Goal: Information Seeking & Learning: Learn about a topic

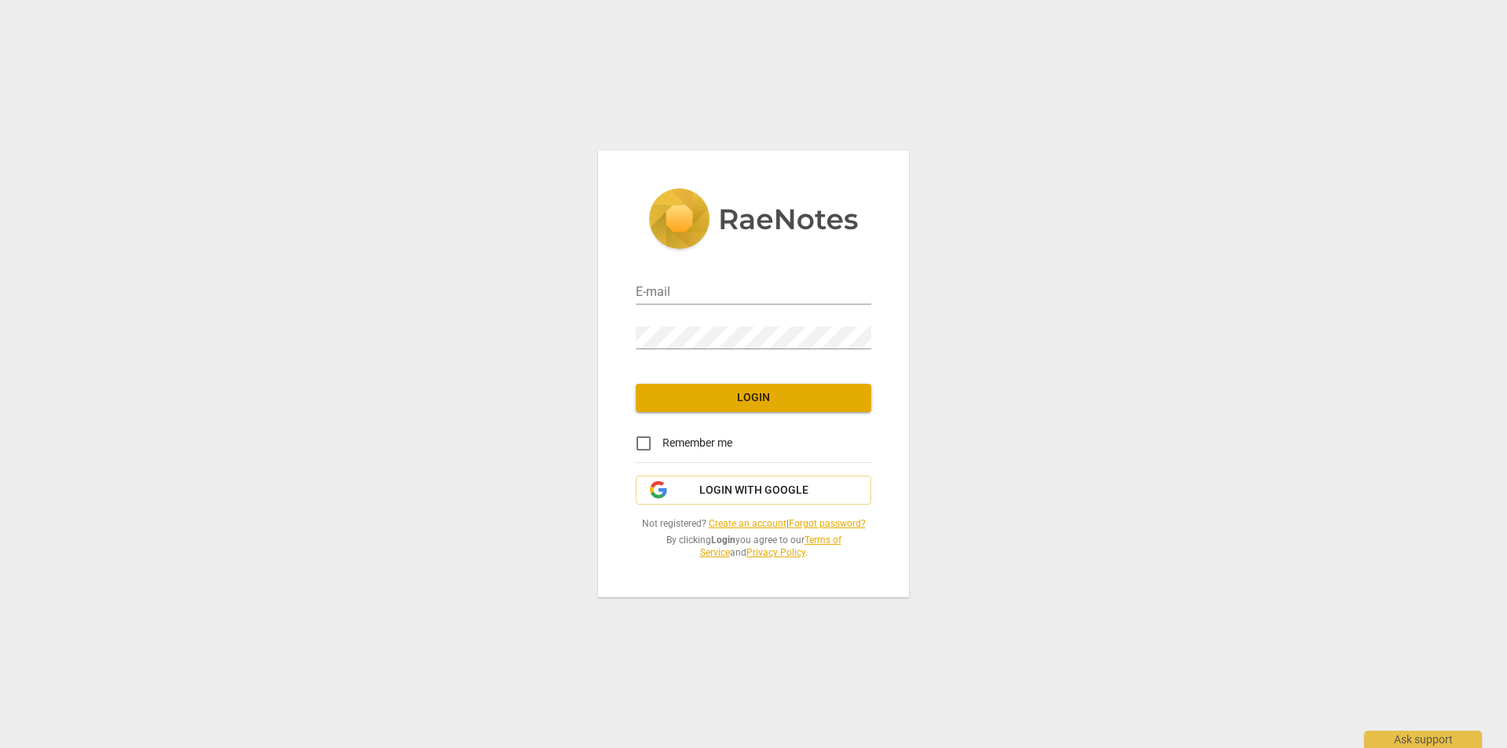
type input "[EMAIL_ADDRESS][DOMAIN_NAME]"
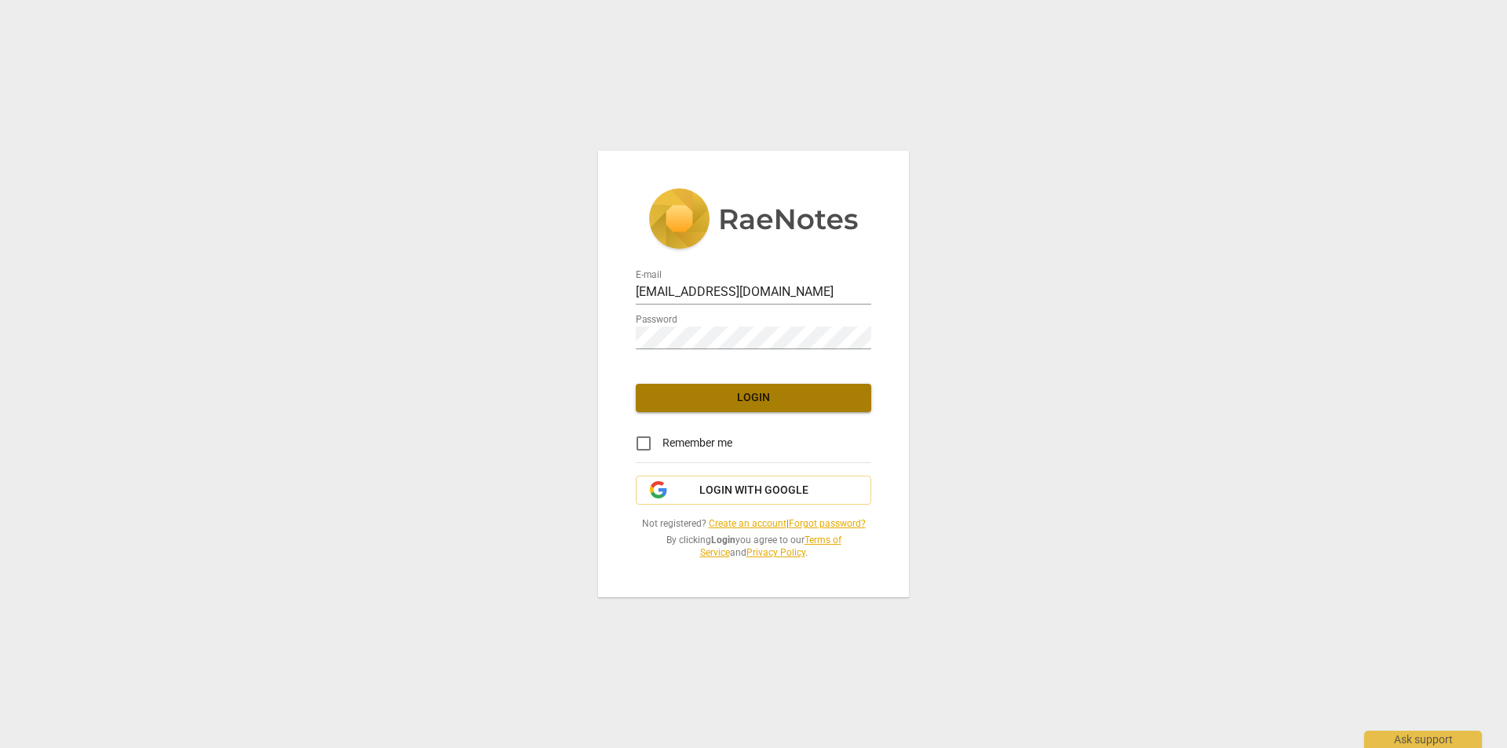
click at [751, 391] on span "Login" at bounding box center [754, 398] width 210 height 16
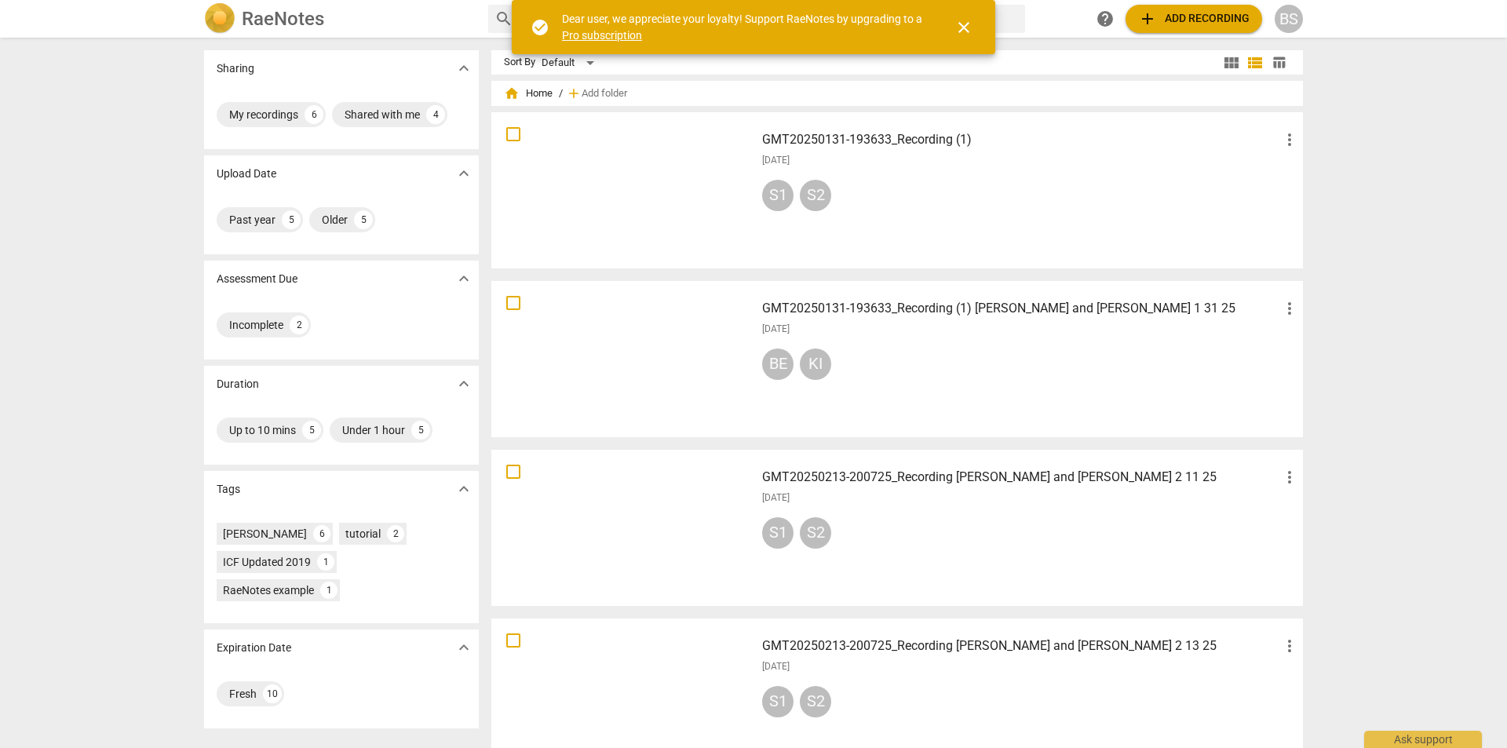
click at [854, 134] on h3 "GMT20250131-193633_Recording (1)" at bounding box center [1021, 139] width 518 height 19
click at [974, 305] on h3 "GMT20250131-193633_Recording (1) [PERSON_NAME] and [PERSON_NAME] 1 31 25" at bounding box center [1021, 308] width 518 height 19
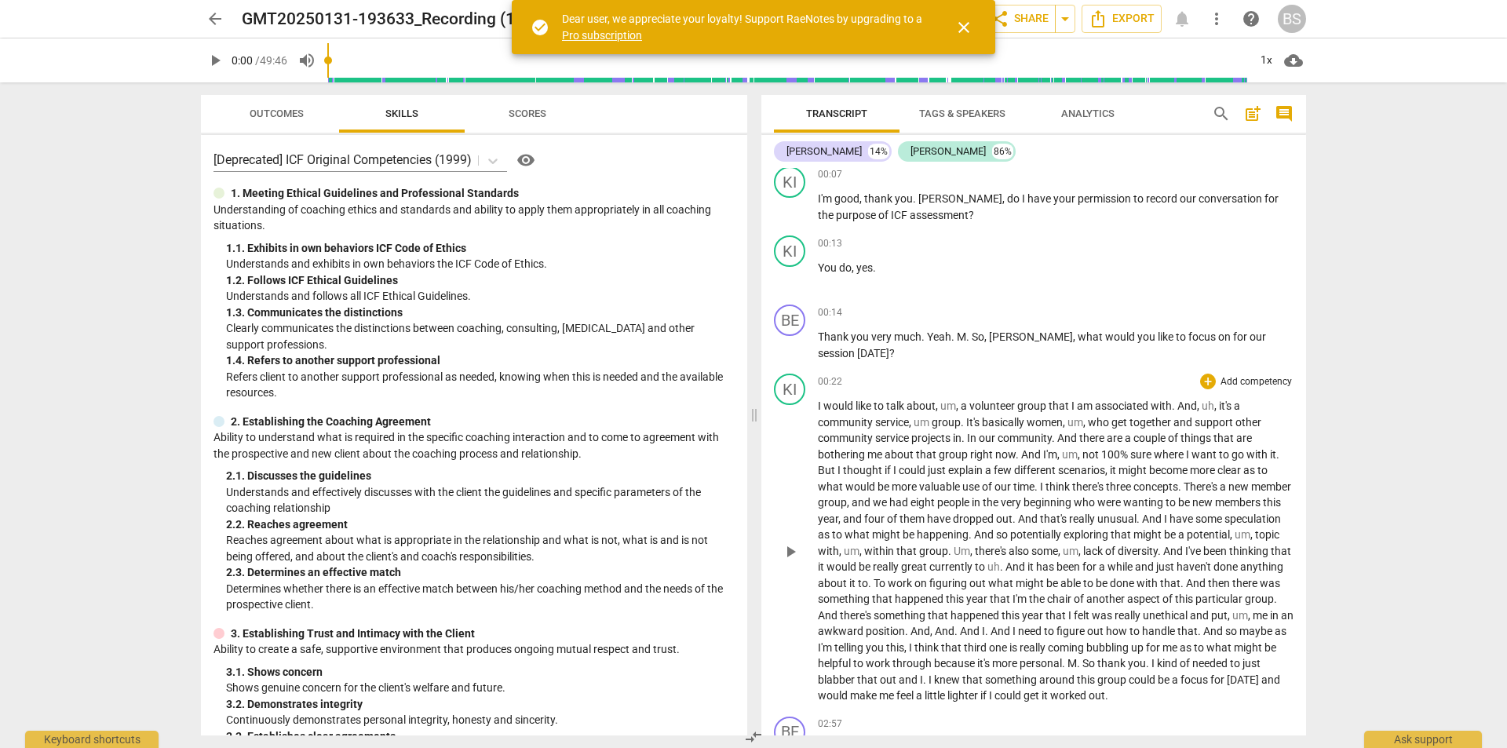
scroll to position [314, 0]
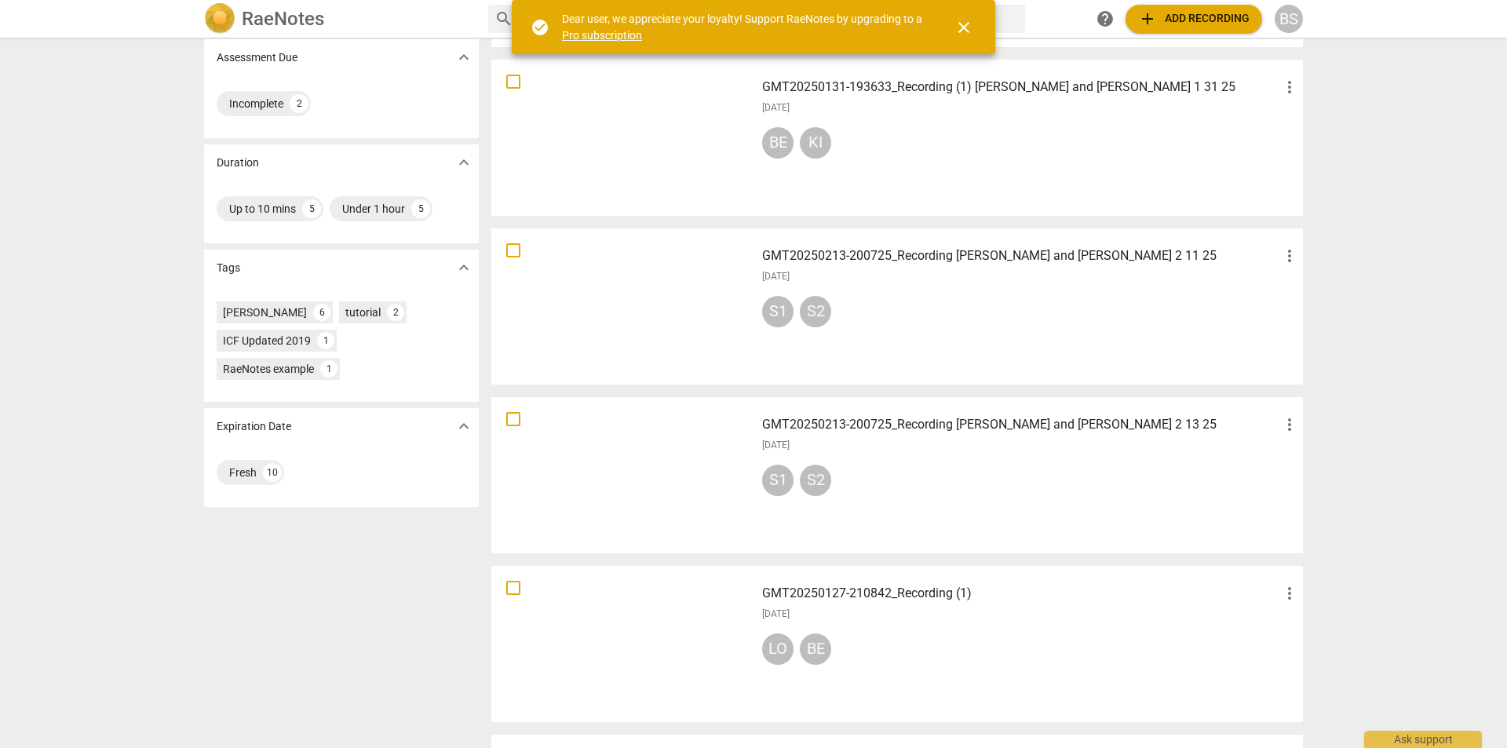
scroll to position [236, 0]
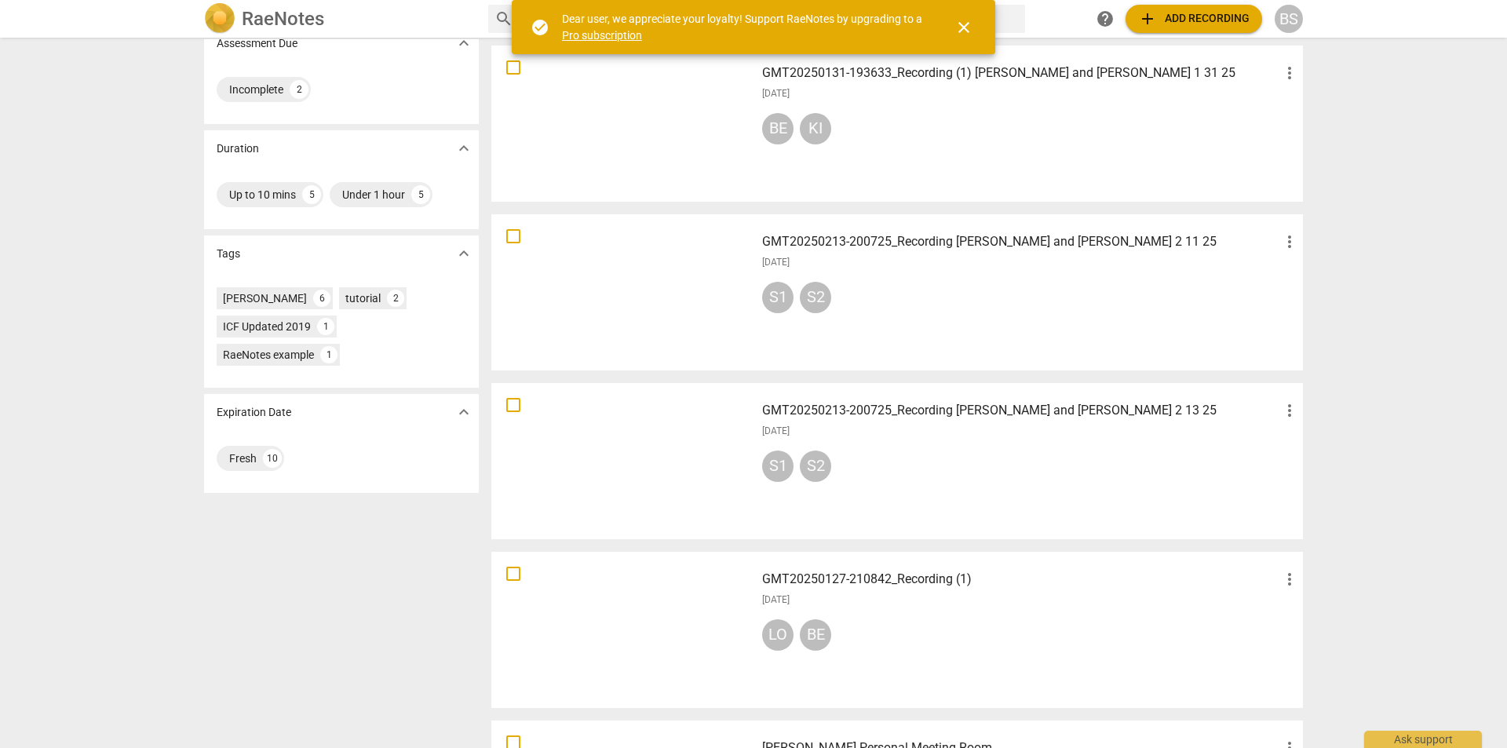
click at [937, 407] on h3 "GMT20250213-200725_Recording [PERSON_NAME] and [PERSON_NAME] 2 13 25" at bounding box center [1021, 410] width 518 height 19
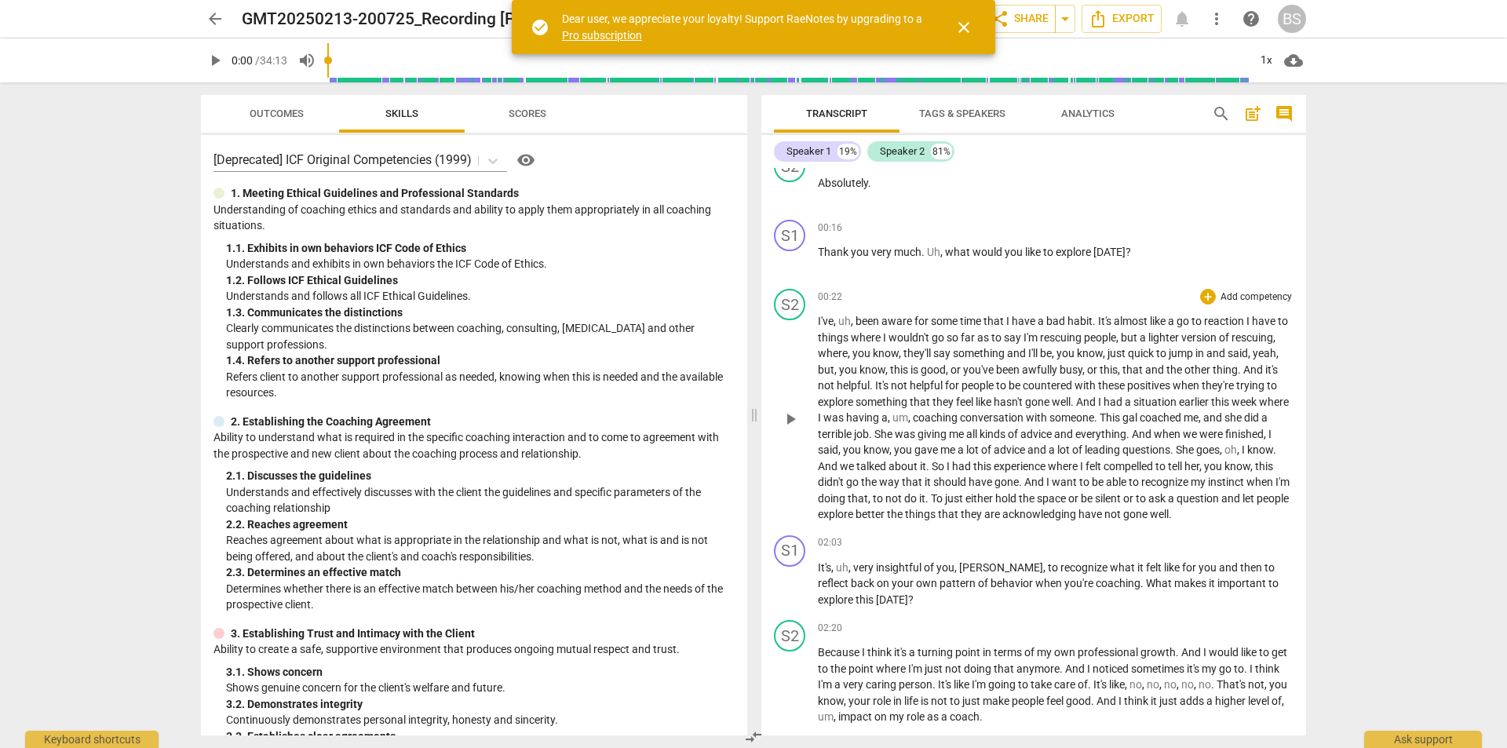
scroll to position [236, 0]
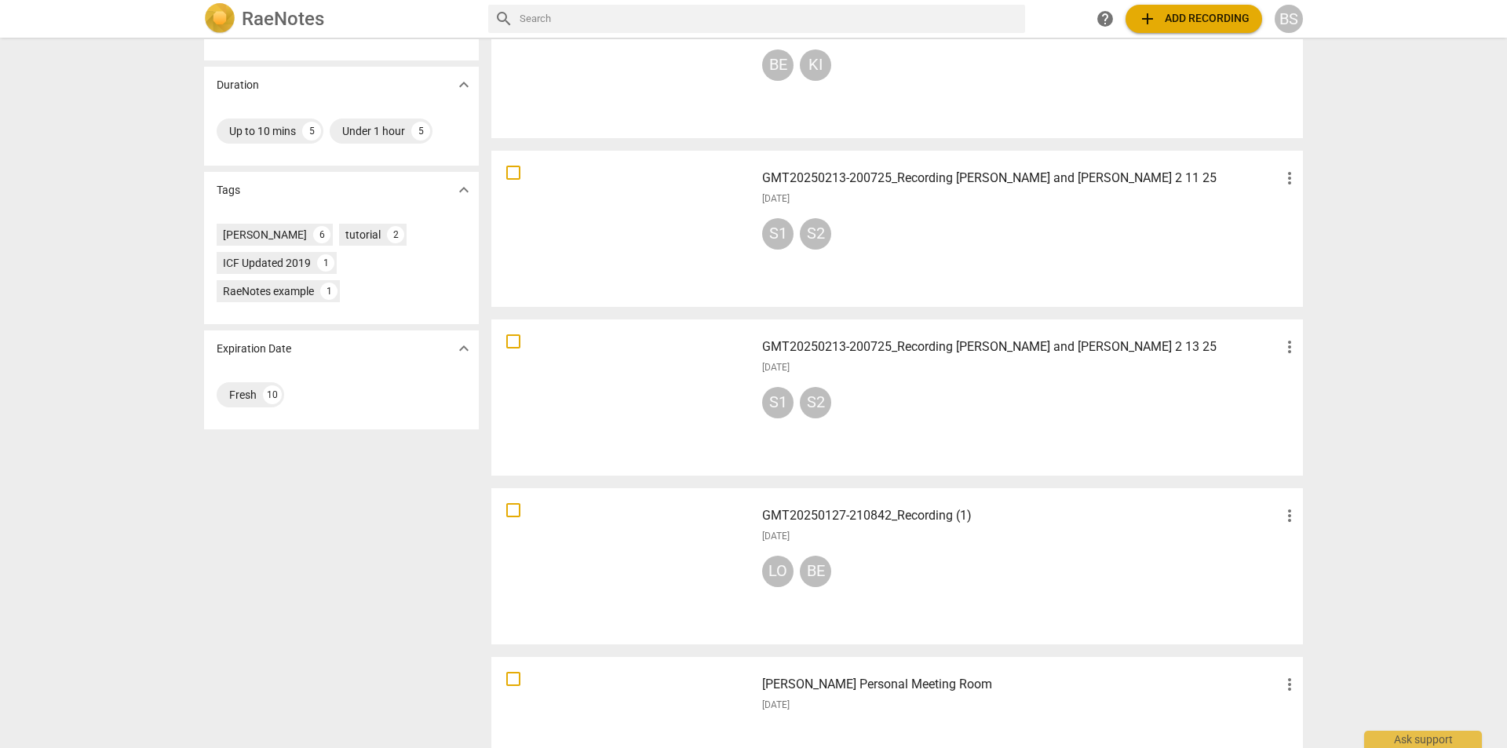
scroll to position [314, 0]
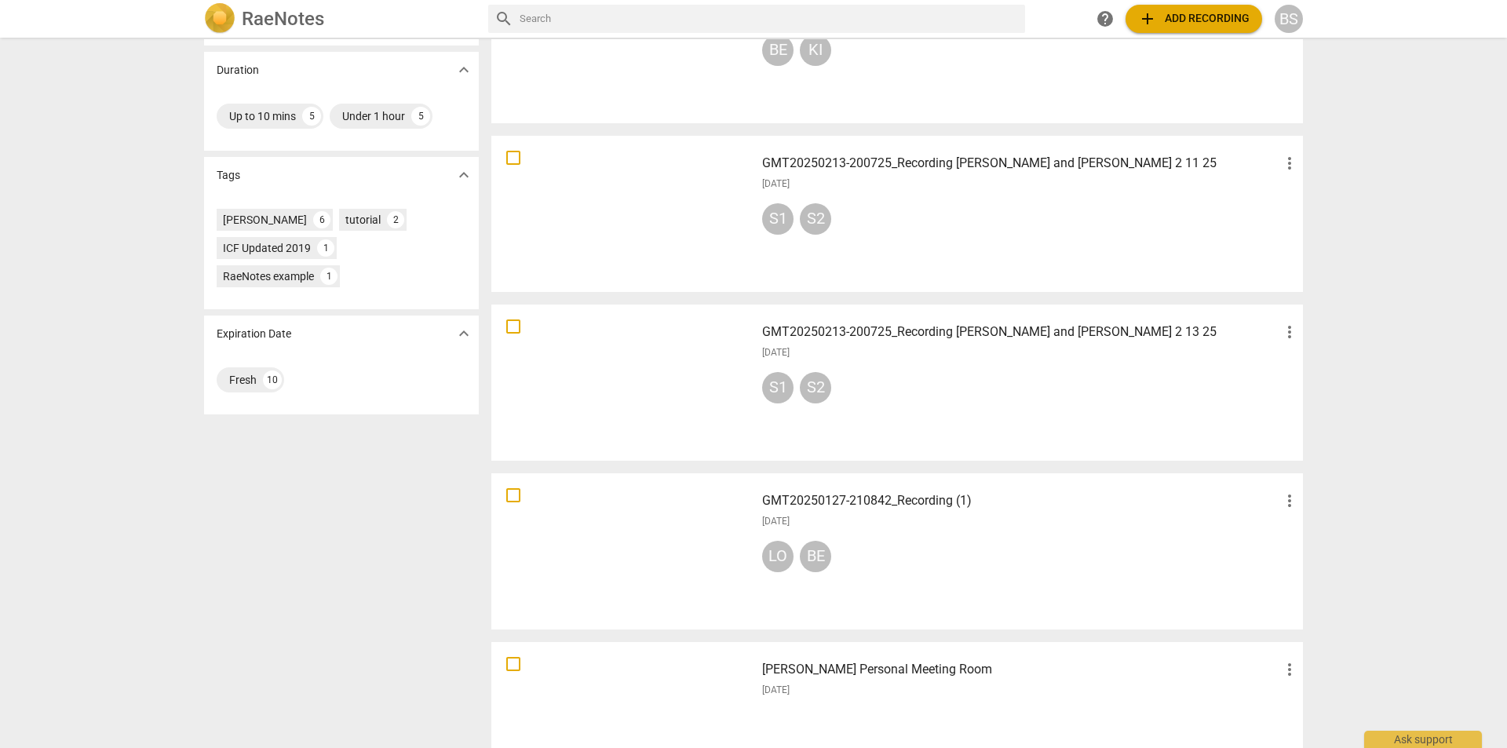
click at [915, 327] on h3 "GMT20250213-200725_Recording [PERSON_NAME] and [PERSON_NAME] 2 13 25" at bounding box center [1021, 332] width 518 height 19
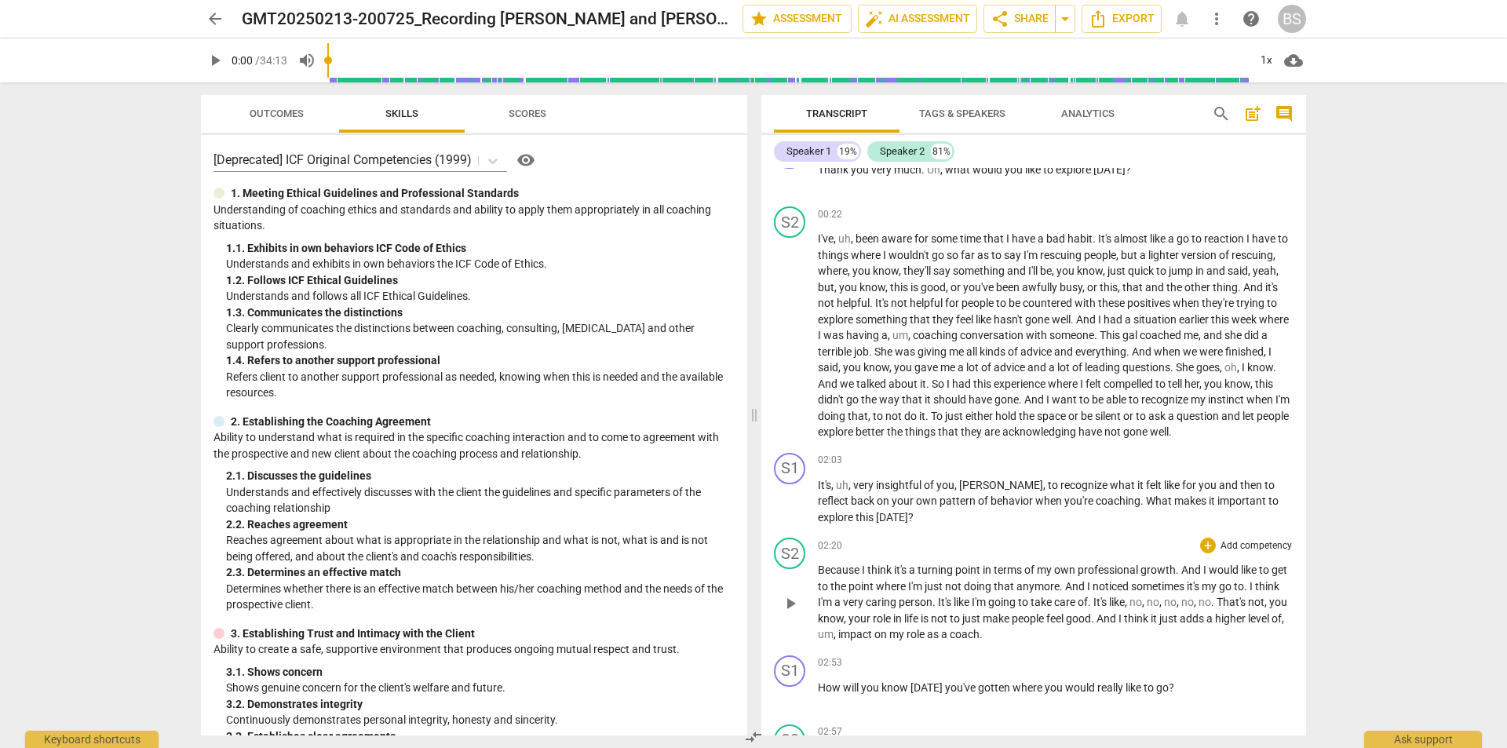
scroll to position [314, 0]
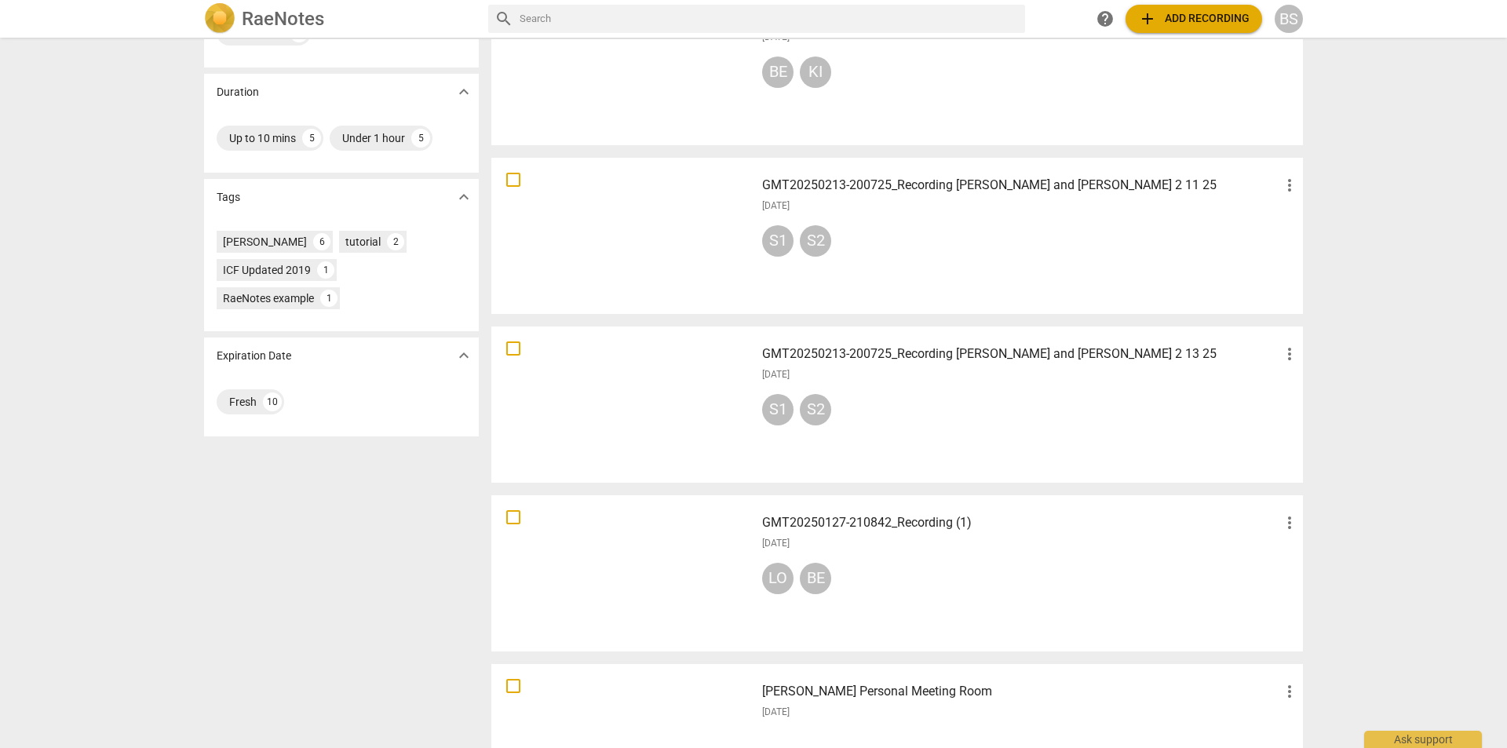
scroll to position [314, 0]
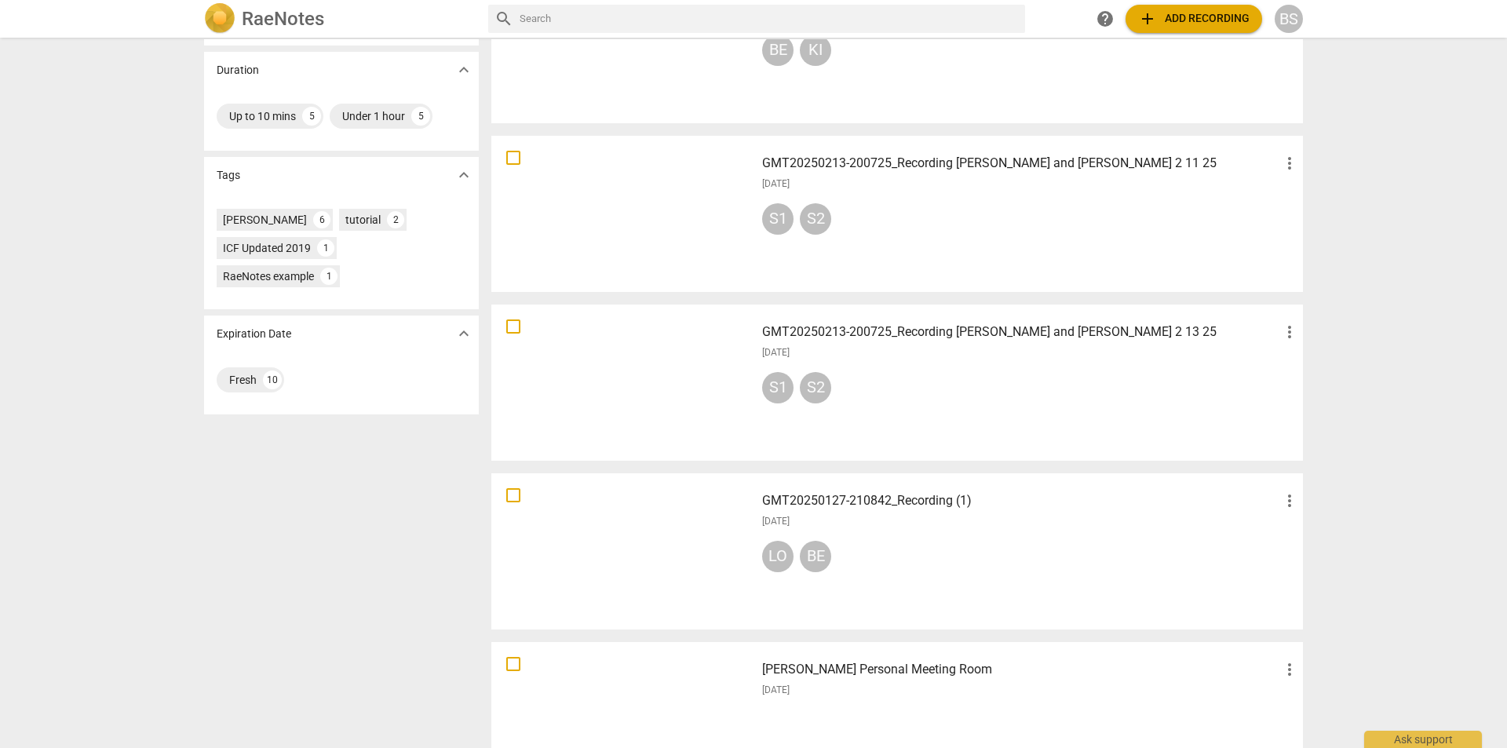
click at [934, 331] on h3 "GMT20250213-200725_Recording [PERSON_NAME] and [PERSON_NAME] 2 13 25" at bounding box center [1021, 332] width 518 height 19
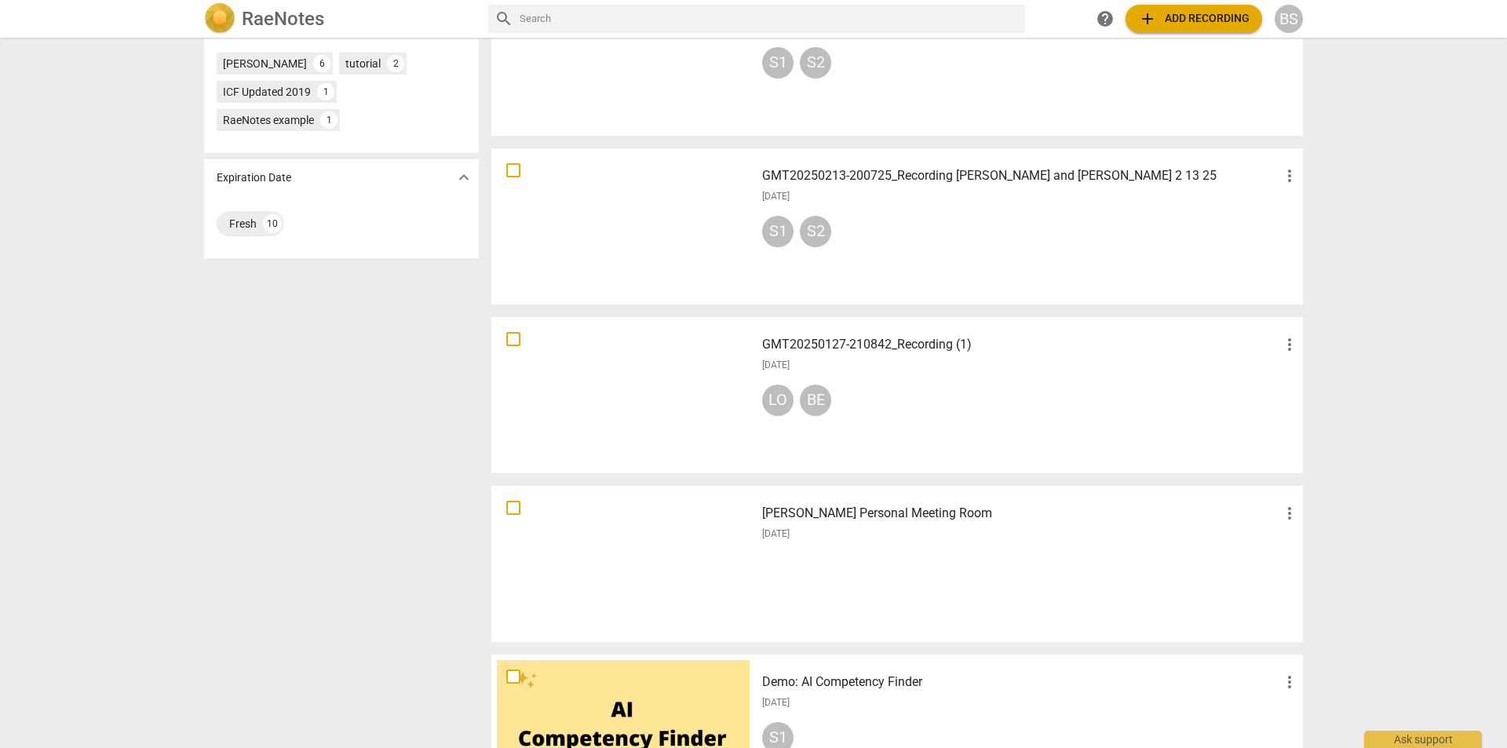
scroll to position [471, 0]
click at [919, 340] on h3 "GMT20250127-210842_Recording (1)" at bounding box center [1021, 343] width 518 height 19
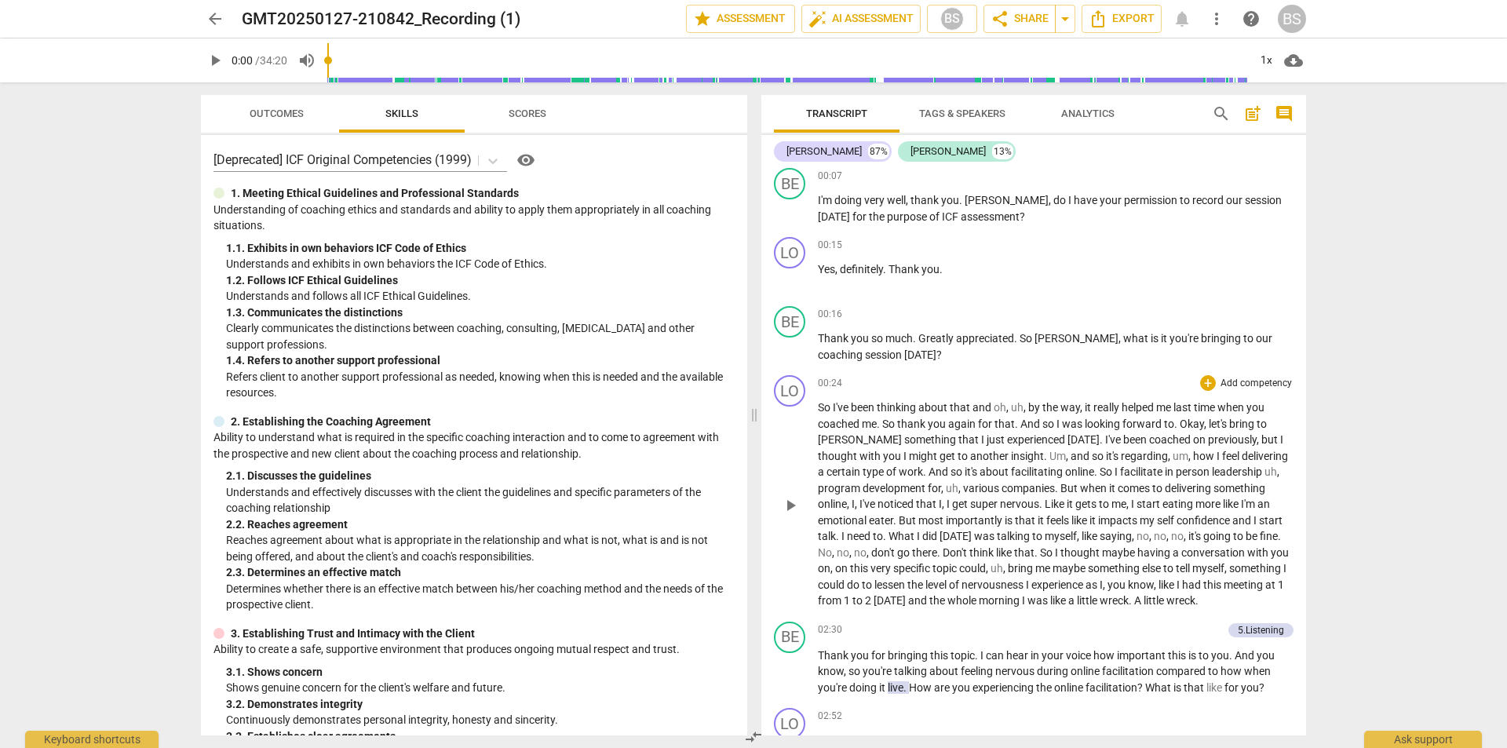
scroll to position [236, 0]
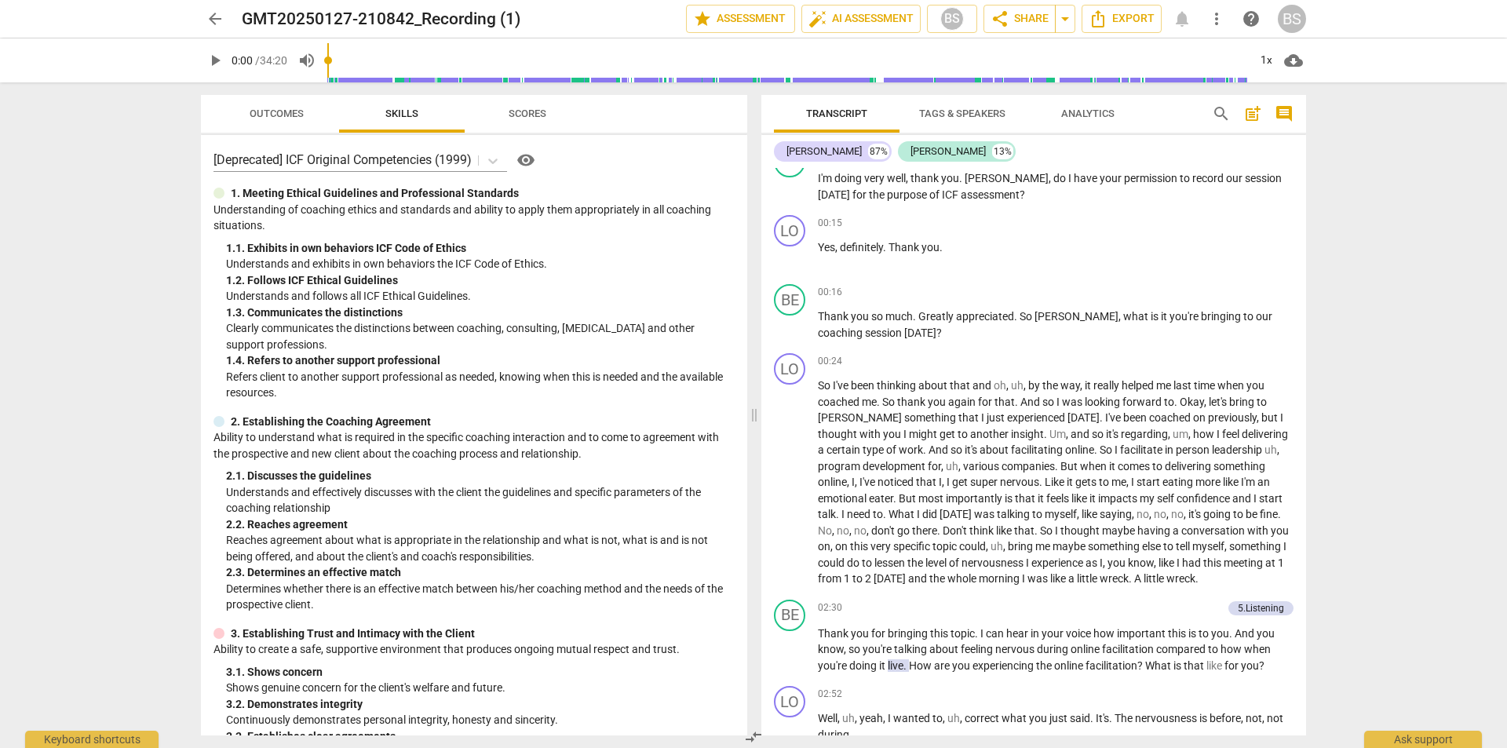
drag, startPoint x: 1306, startPoint y: 208, endPoint x: 1314, endPoint y: 237, distance: 29.9
click at [1314, 237] on div "Transcript Tags & Speakers Analytics search post_add comment [PERSON_NAME] 87% …" at bounding box center [1037, 415] width 564 height 666
click at [1355, 287] on div "arrow_back GMT20250127-210842_Recording (1) edit star Assessment auto_fix_high …" at bounding box center [753, 374] width 1507 height 748
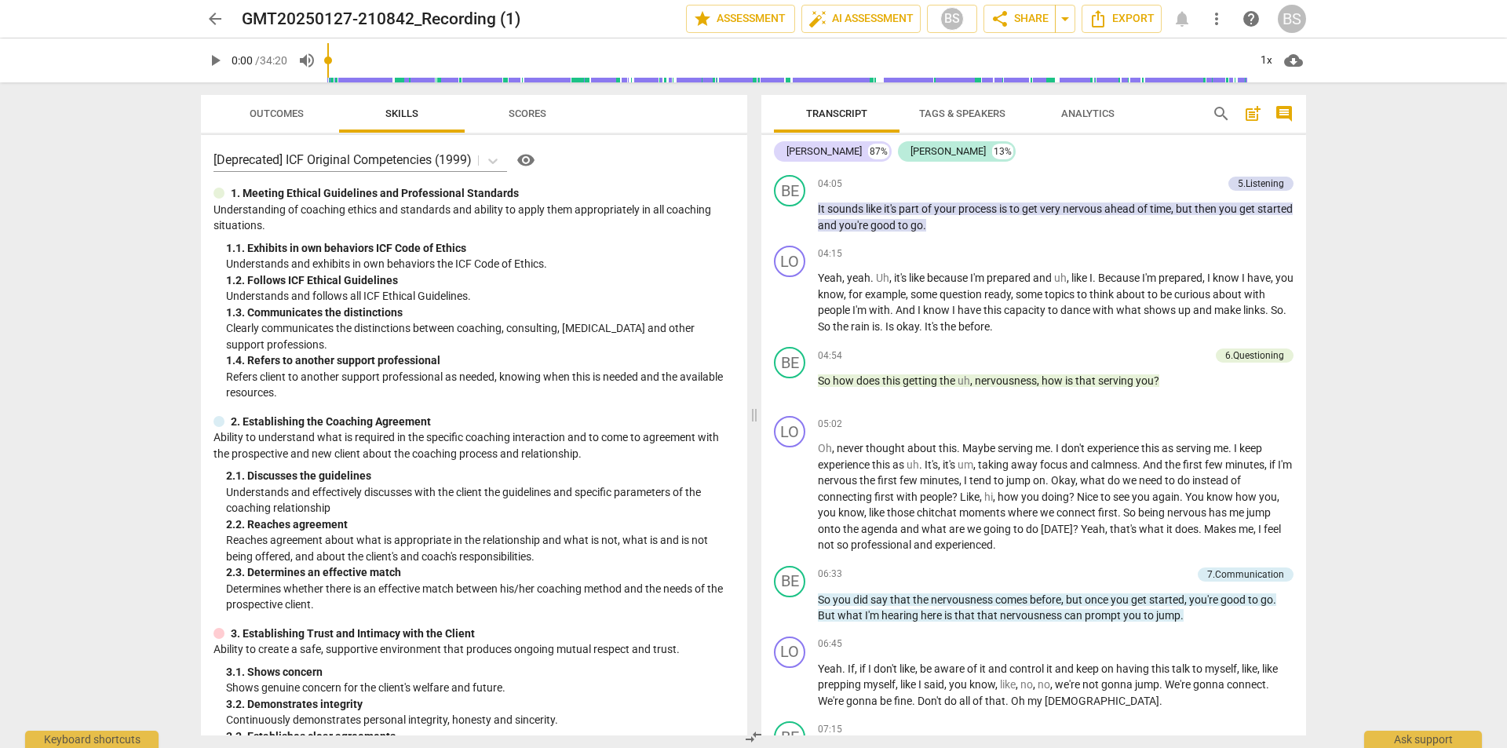
scroll to position [1098, 0]
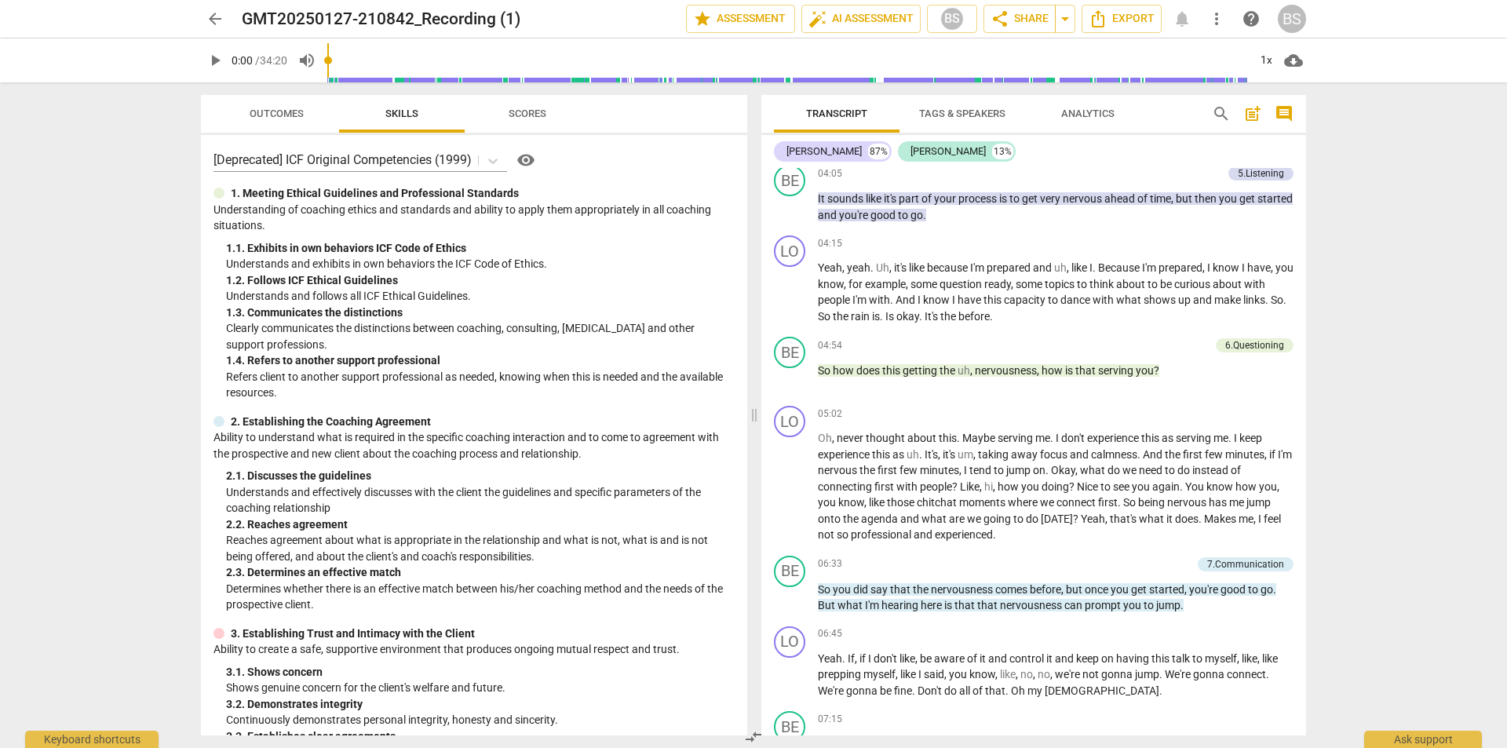
click at [1376, 454] on div "arrow_back GMT20250127-210842_Recording (1) edit star Assessment auto_fix_high …" at bounding box center [753, 374] width 1507 height 748
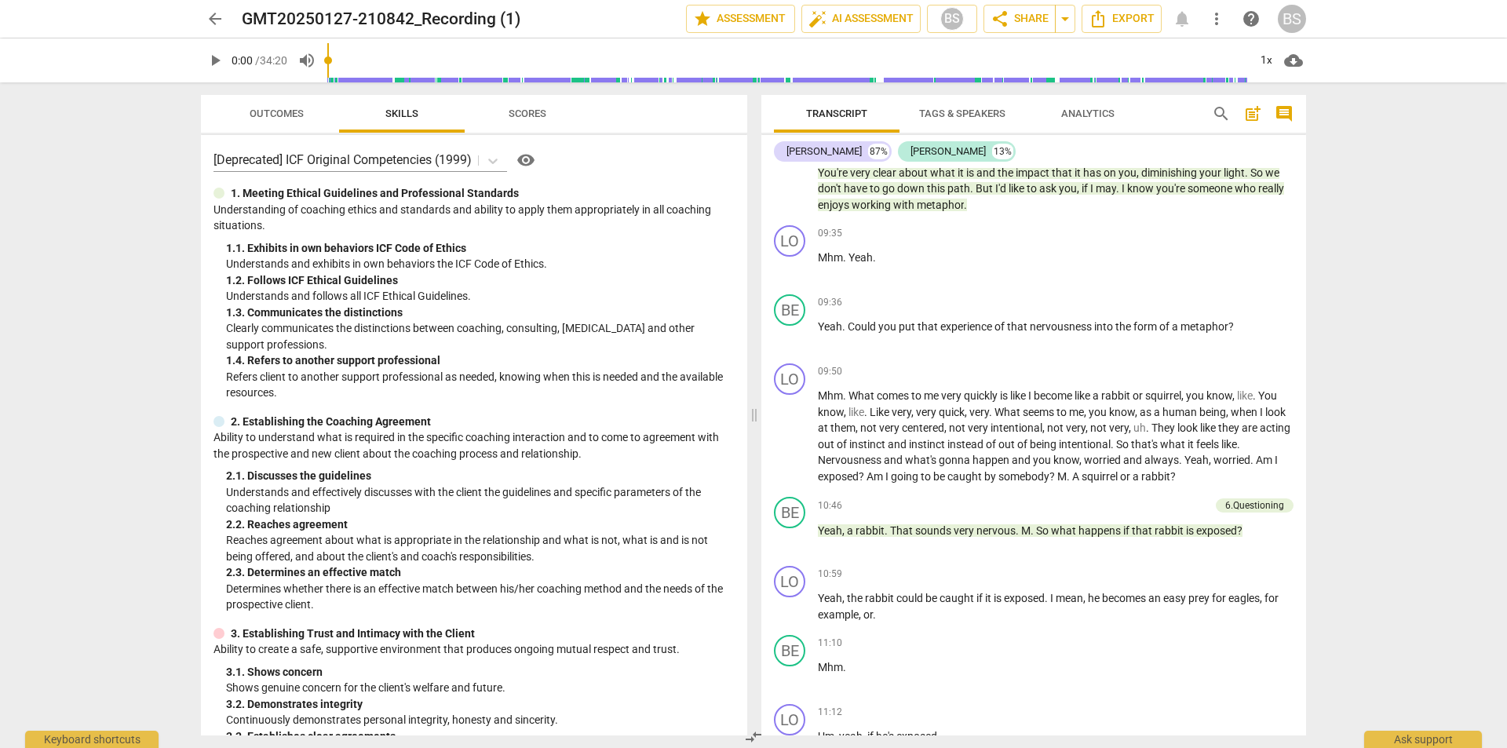
scroll to position [1932, 0]
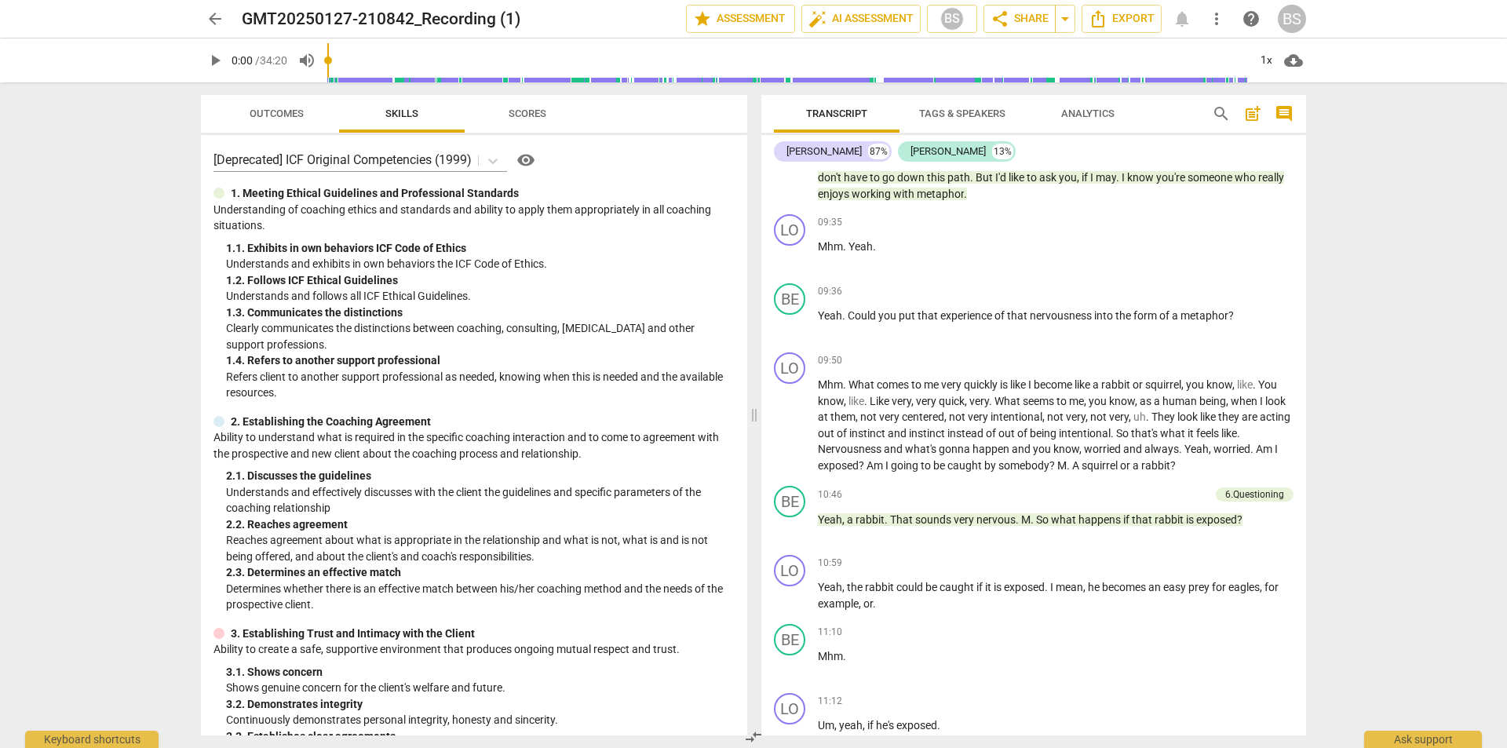
drag, startPoint x: 1300, startPoint y: 320, endPoint x: 1304, endPoint y: 353, distance: 33.2
click at [1304, 353] on div "LO play_arrow pause 00:00 + Add competency keyboard_arrow_right Foreign . BE pl…" at bounding box center [1034, 452] width 545 height 568
drag, startPoint x: 1306, startPoint y: 328, endPoint x: 1308, endPoint y: 351, distance: 22.8
click at [1314, 363] on div "Transcript Tags & Speakers Analytics search post_add comment [PERSON_NAME] 87% …" at bounding box center [1037, 415] width 564 height 666
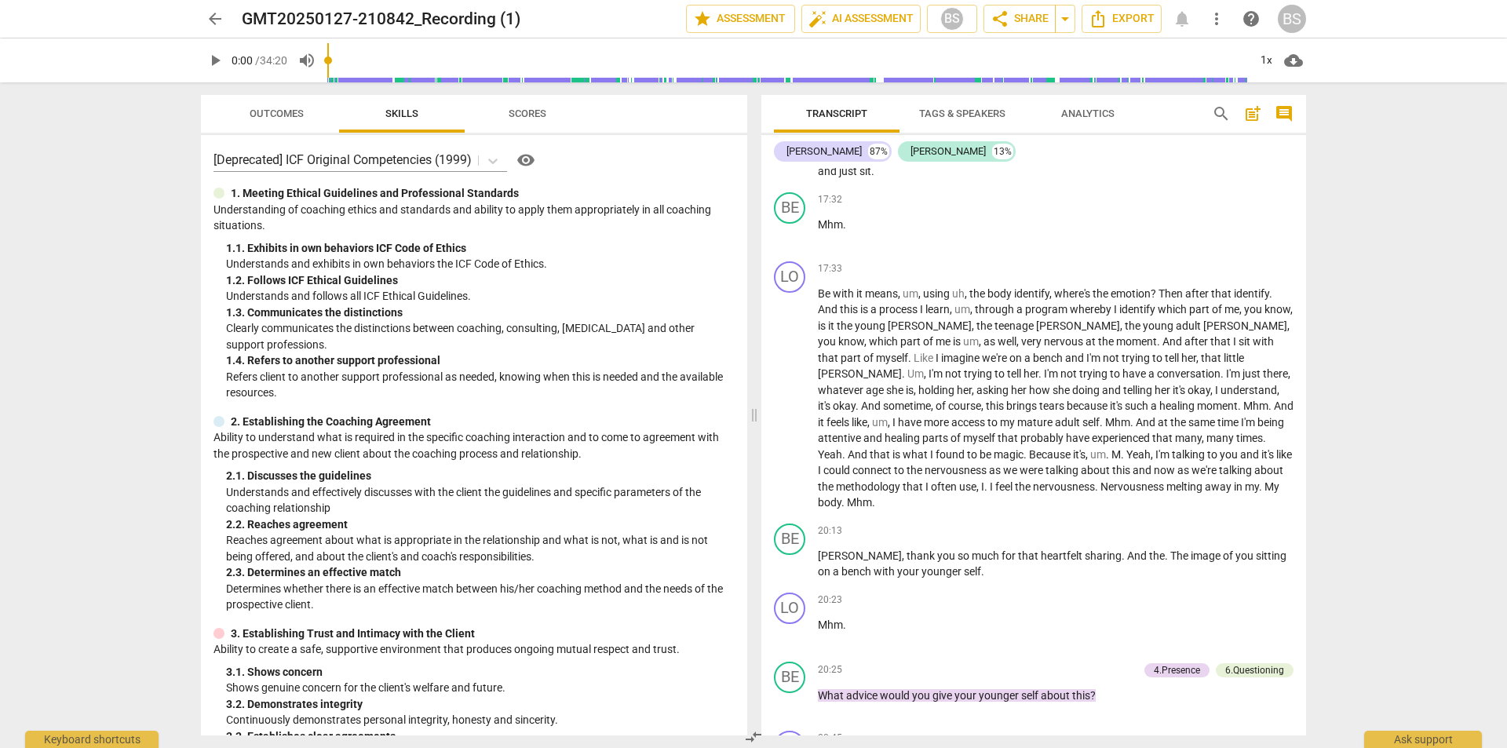
scroll to position [4076, 0]
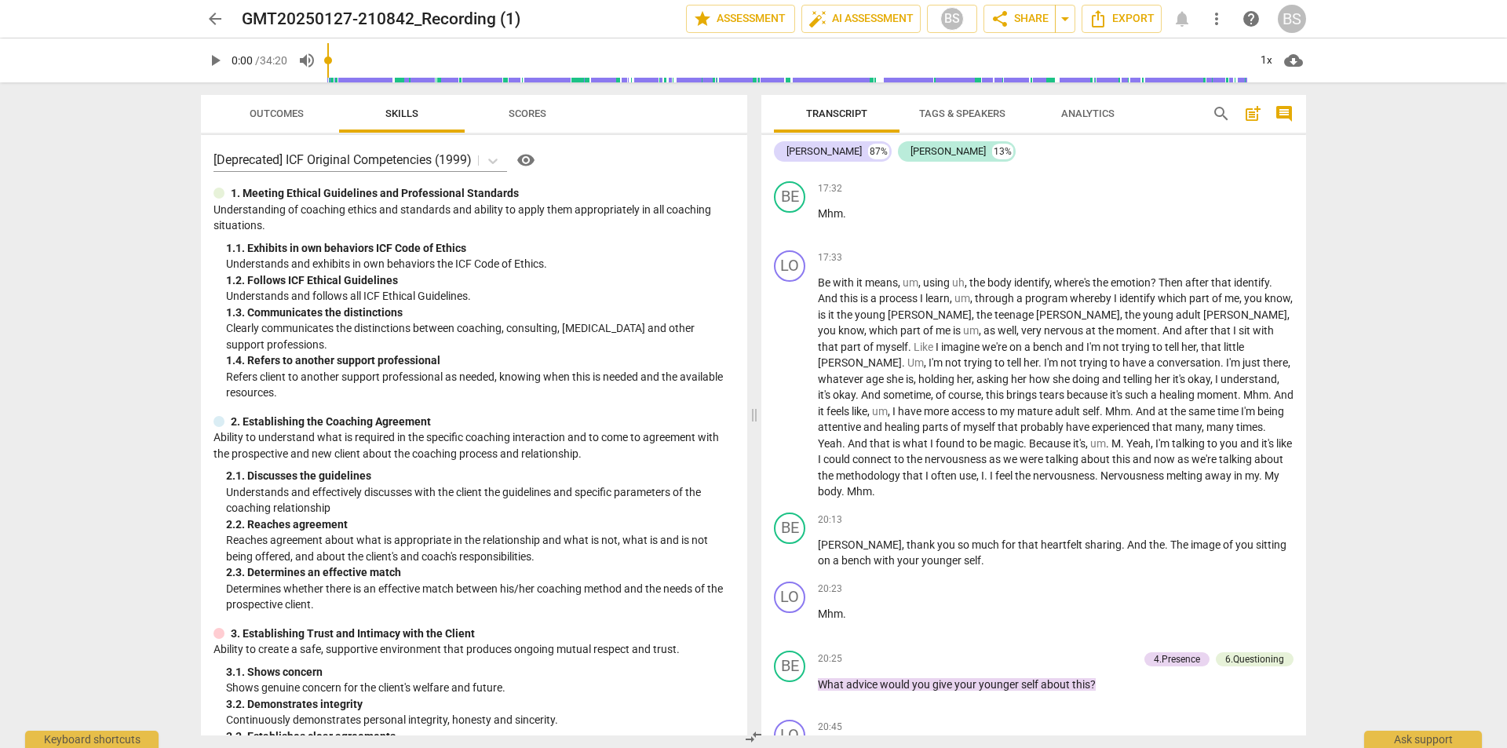
drag, startPoint x: 1306, startPoint y: 477, endPoint x: 1305, endPoint y: 501, distance: 24.4
click at [1305, 501] on div "Transcript Tags & Speakers Analytics search post_add comment [PERSON_NAME] 87% …" at bounding box center [1037, 415] width 564 height 666
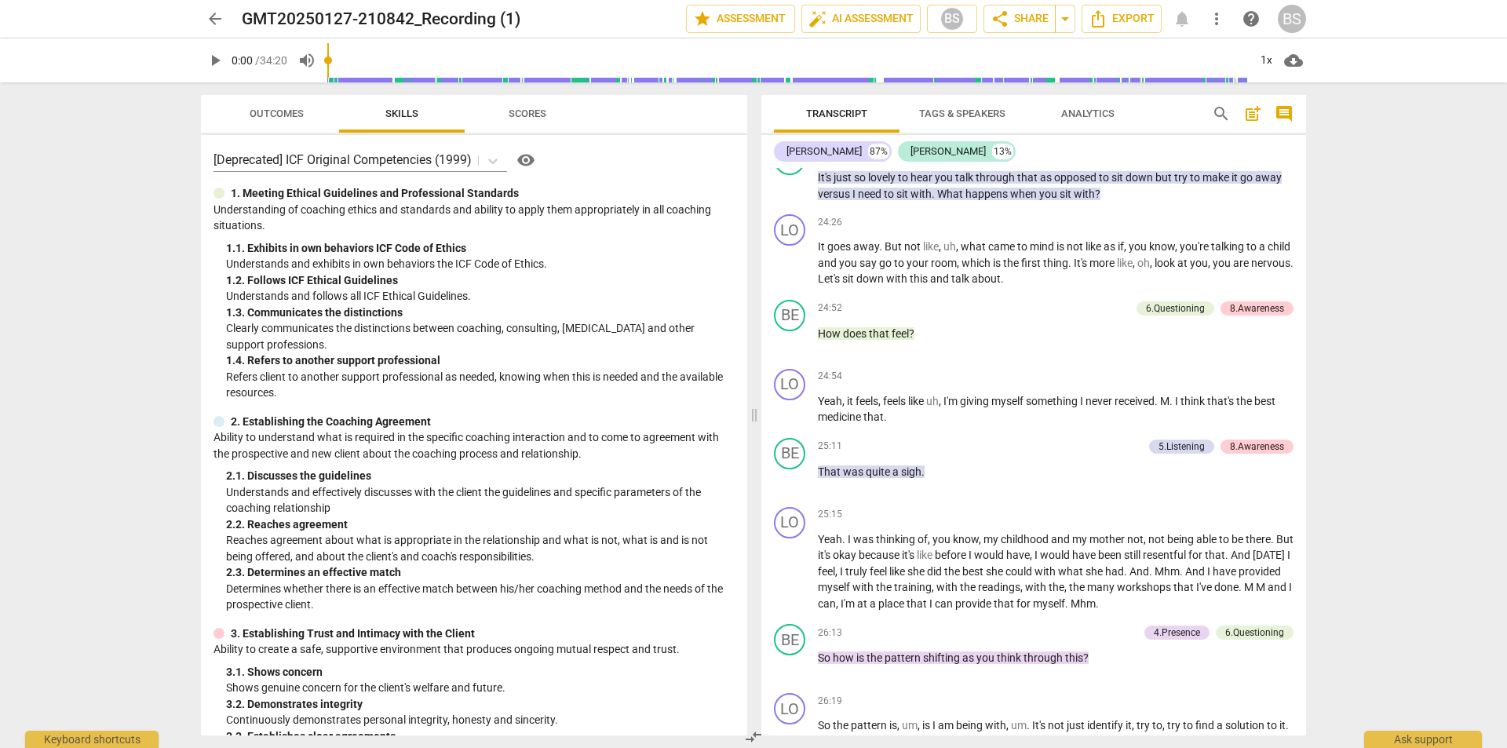
scroll to position [5152, 0]
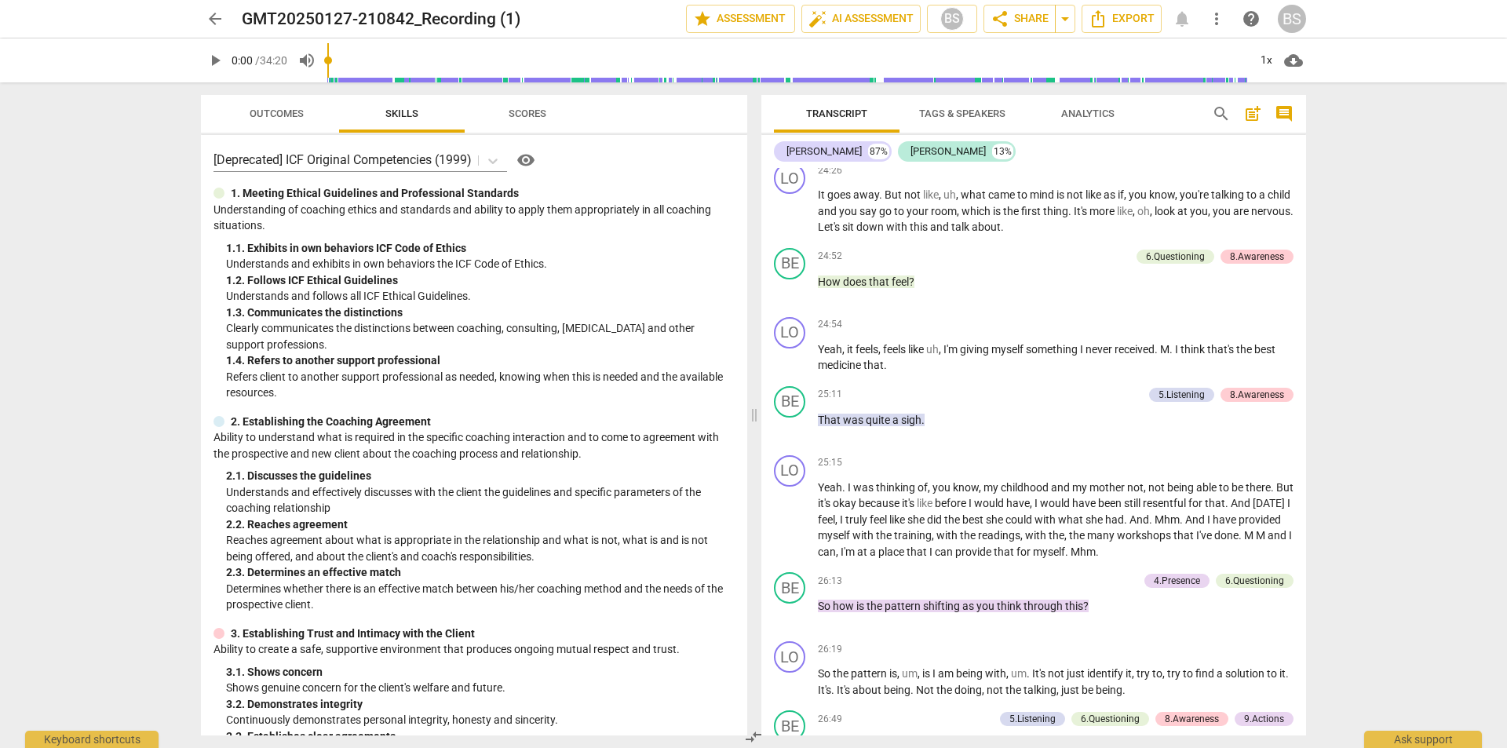
drag, startPoint x: 1306, startPoint y: 559, endPoint x: 1303, endPoint y: 576, distance: 17.7
click at [1306, 588] on div "Transcript Tags & Speakers Analytics search post_add comment [PERSON_NAME] 87% …" at bounding box center [1037, 415] width 564 height 666
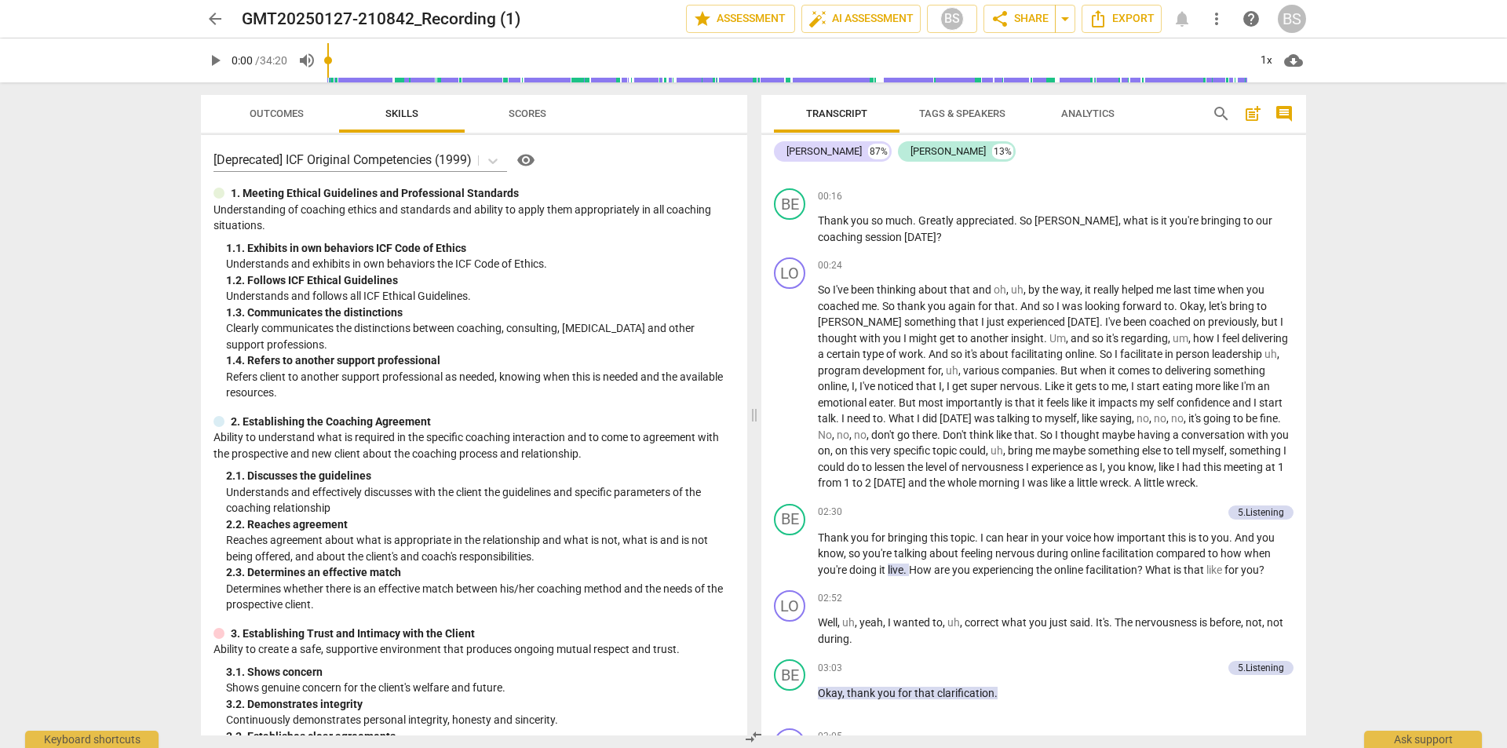
scroll to position [0, 0]
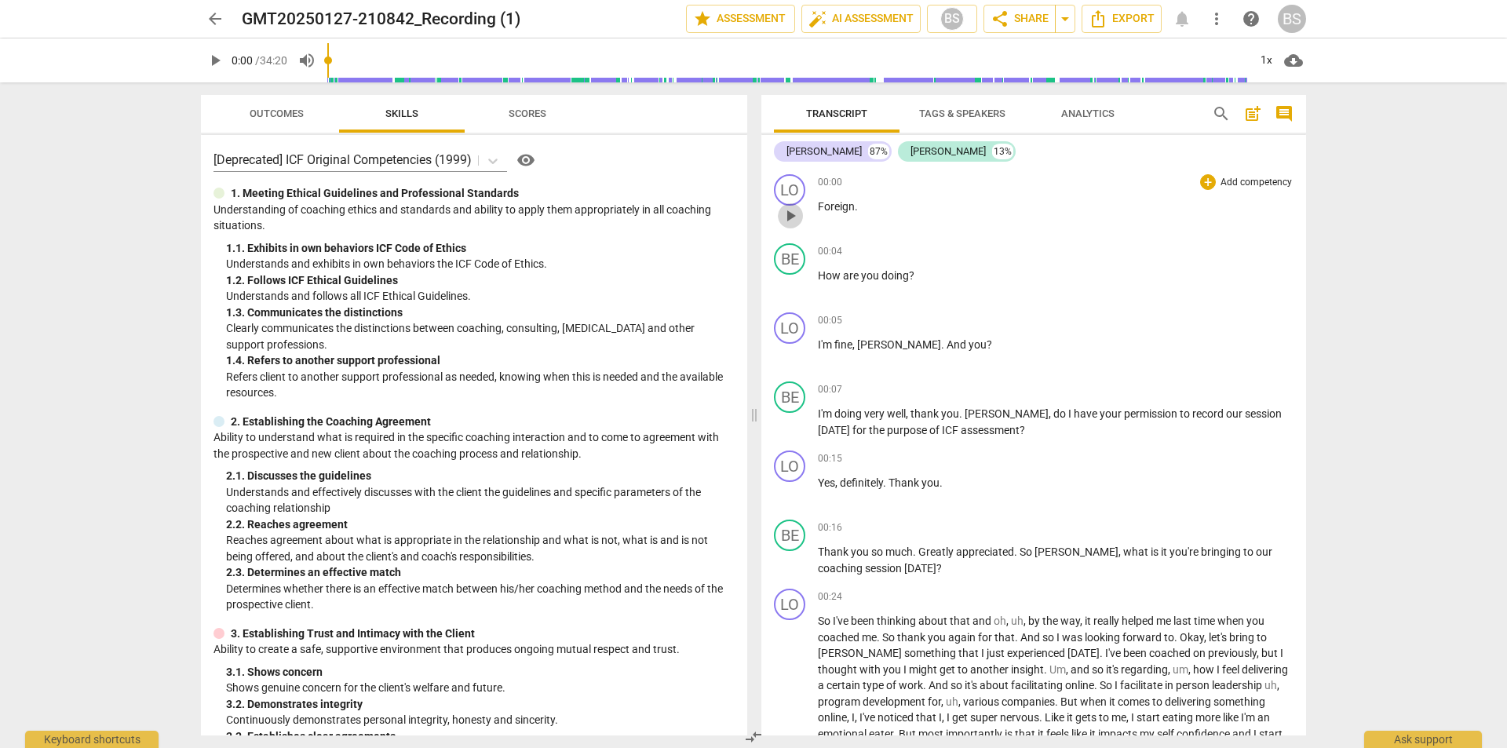
click at [791, 212] on span "play_arrow" at bounding box center [790, 215] width 19 height 19
click at [785, 209] on span "pause" at bounding box center [790, 215] width 19 height 19
type input "9"
click at [820, 272] on span "How" at bounding box center [830, 275] width 25 height 13
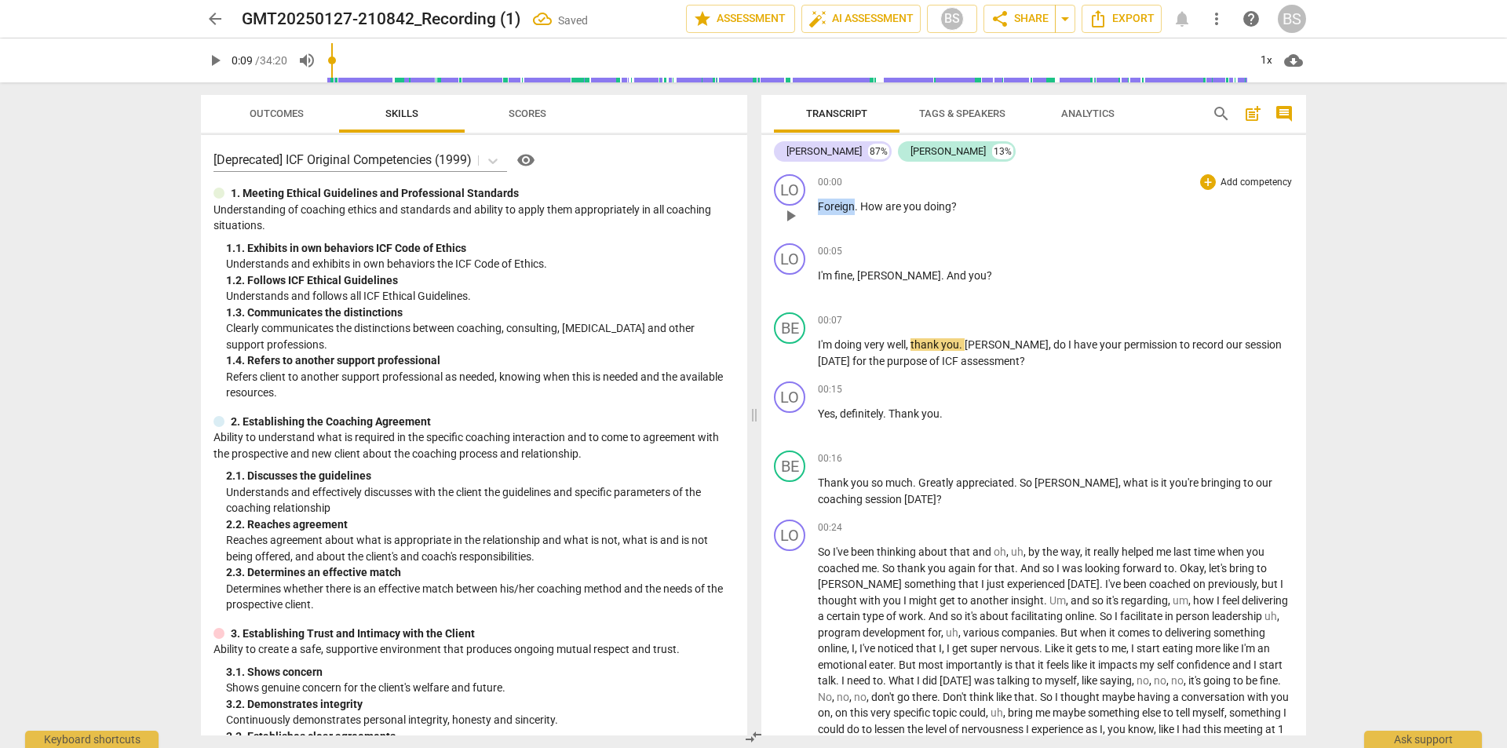
drag, startPoint x: 820, startPoint y: 206, endPoint x: 853, endPoint y: 210, distance: 34.1
click at [853, 210] on span "Foreign" at bounding box center [836, 206] width 37 height 13
click at [787, 197] on div "LO" at bounding box center [789, 189] width 31 height 31
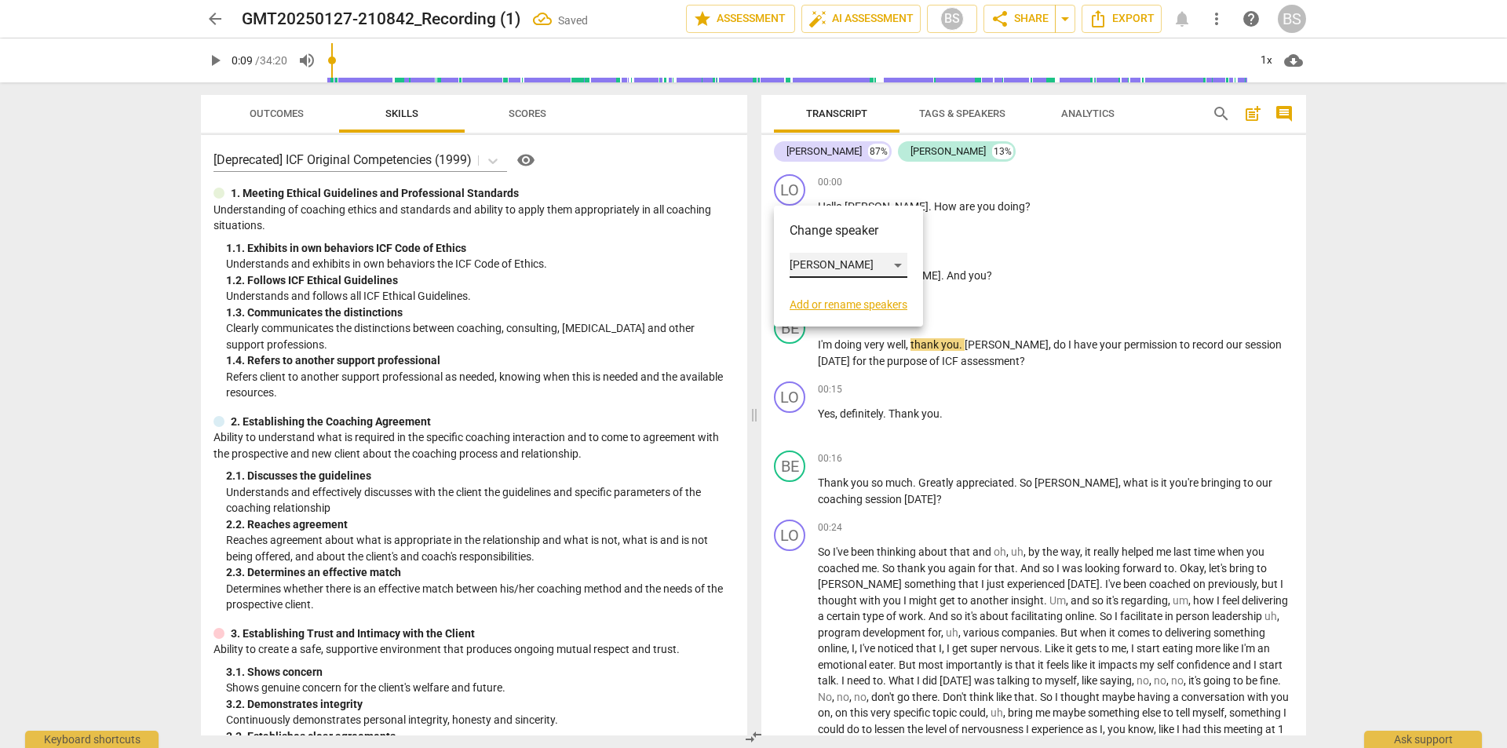
click at [898, 265] on div "[PERSON_NAME]" at bounding box center [849, 265] width 118 height 25
click at [820, 288] on li "[PERSON_NAME]" at bounding box center [849, 295] width 119 height 30
